Goal: Transaction & Acquisition: Purchase product/service

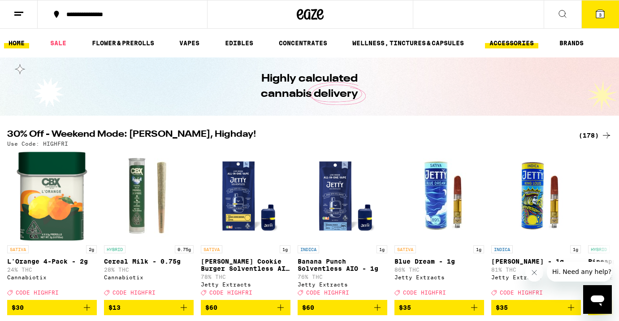
click at [493, 38] on link "ACCESSORIES" at bounding box center [511, 43] width 53 height 11
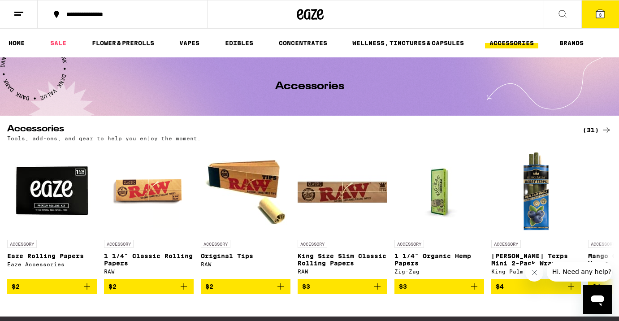
click at [598, 28] on button "3" at bounding box center [601, 14] width 38 height 28
